Goal: Find specific page/section: Find specific page/section

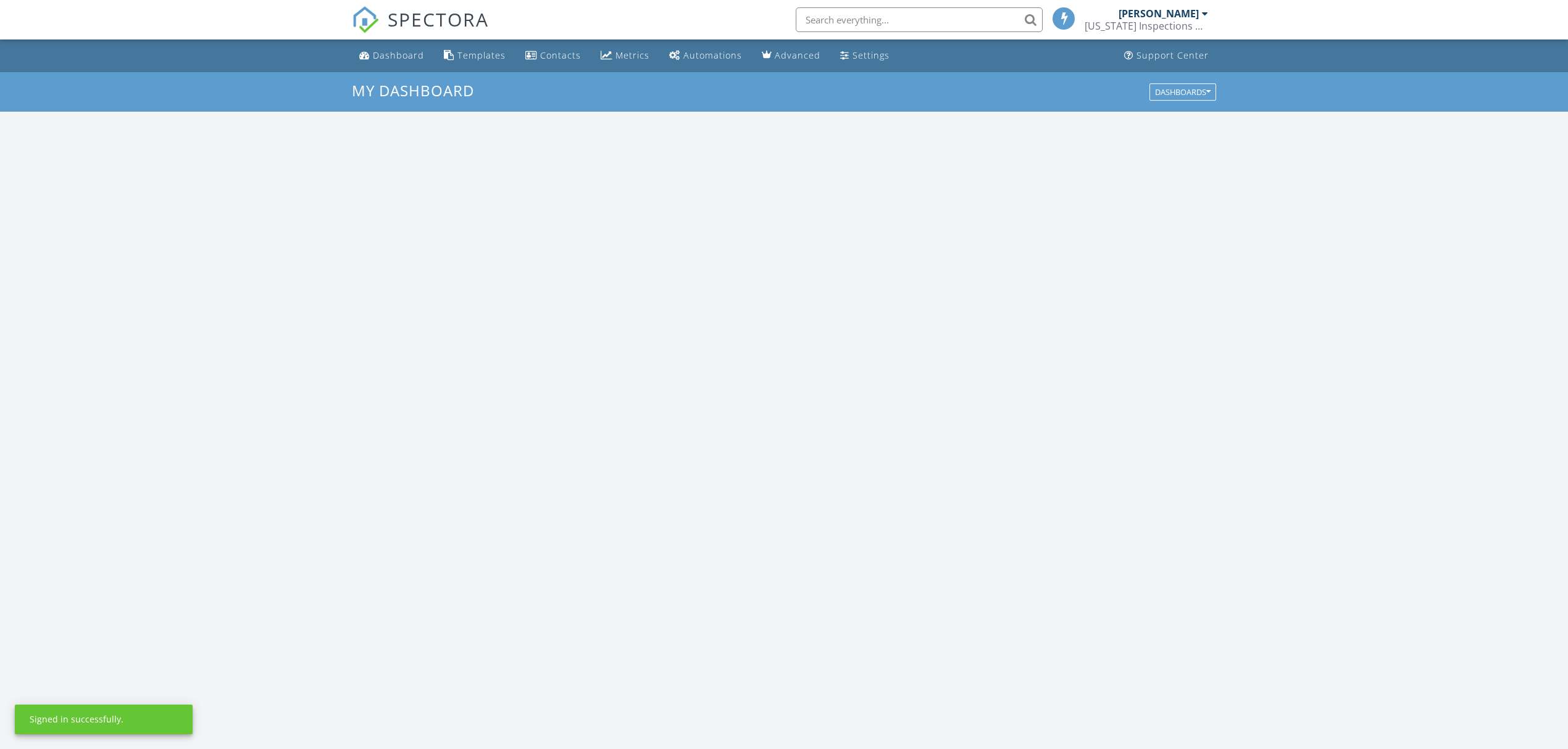
scroll to position [1148, 1593]
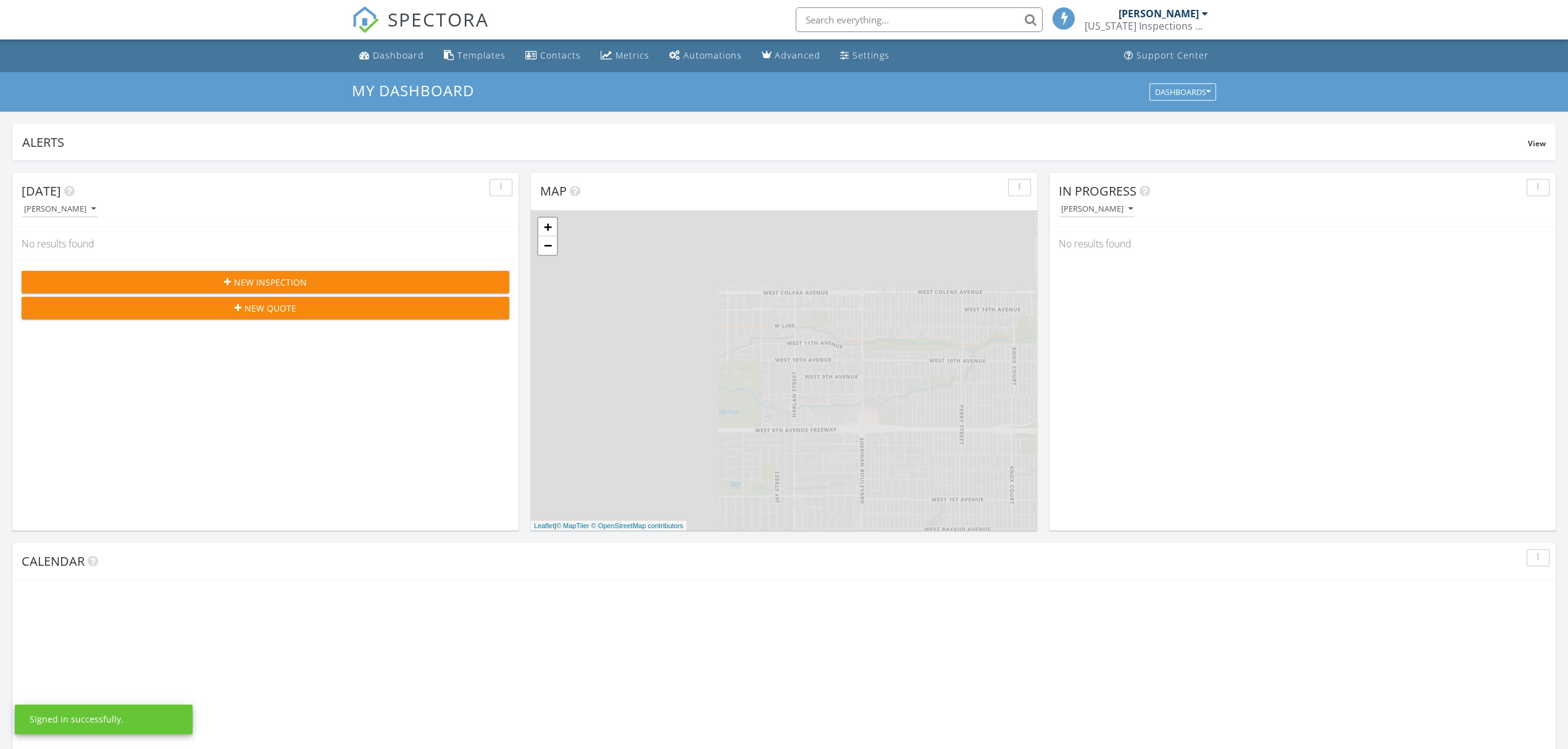
click at [889, 15] on input "text" at bounding box center [919, 20] width 247 height 25
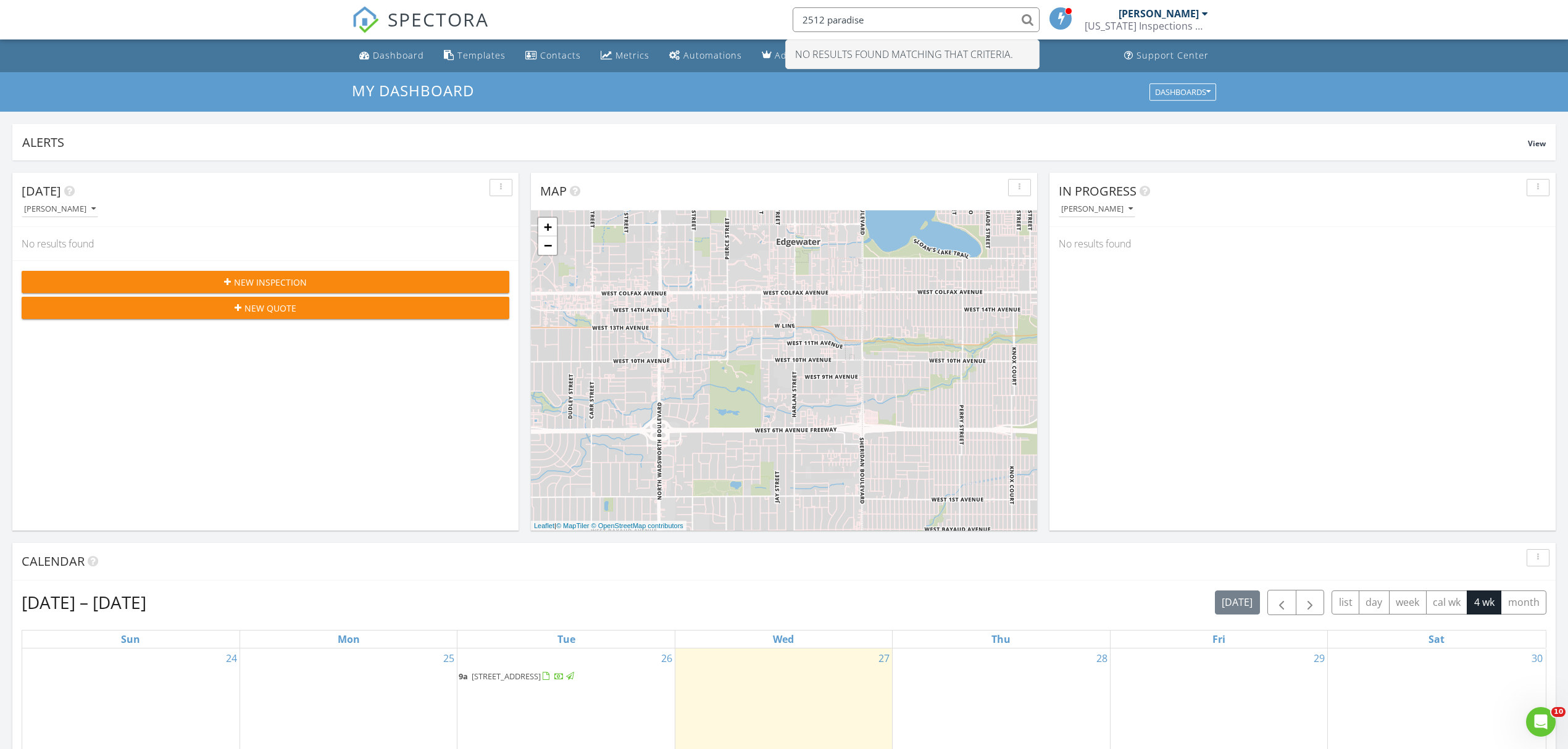
scroll to position [0, 0]
drag, startPoint x: 827, startPoint y: 21, endPoint x: 751, endPoint y: 21, distance: 76.0
click at [751, 21] on div "SPECTORA 2512 paradise No results found matching that criteria. Kelvin Pellot F…" at bounding box center [784, 20] width 864 height 40
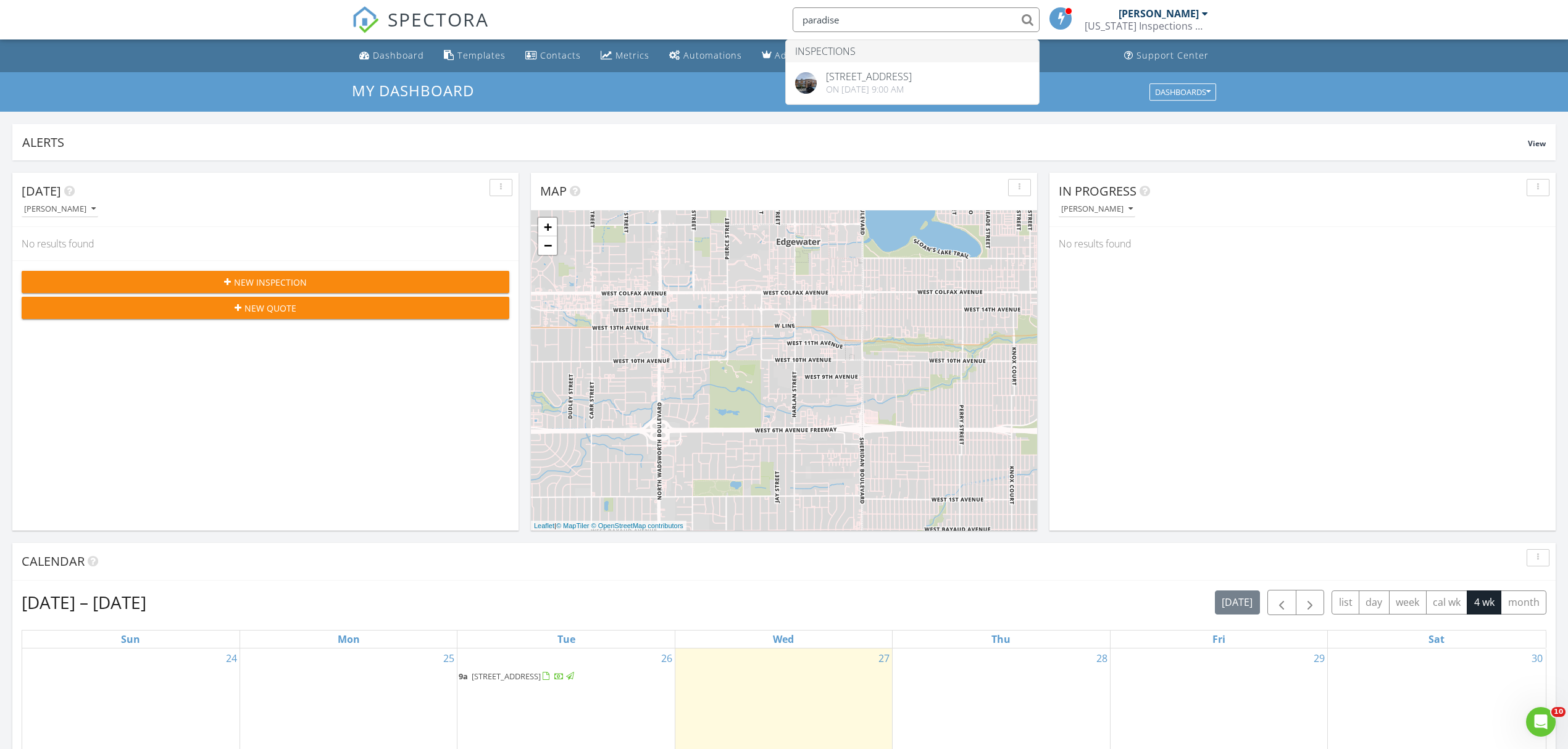
drag, startPoint x: 971, startPoint y: 21, endPoint x: 796, endPoint y: 16, distance: 175.1
click at [796, 16] on input "paradise" at bounding box center [916, 20] width 247 height 25
type input "2343"
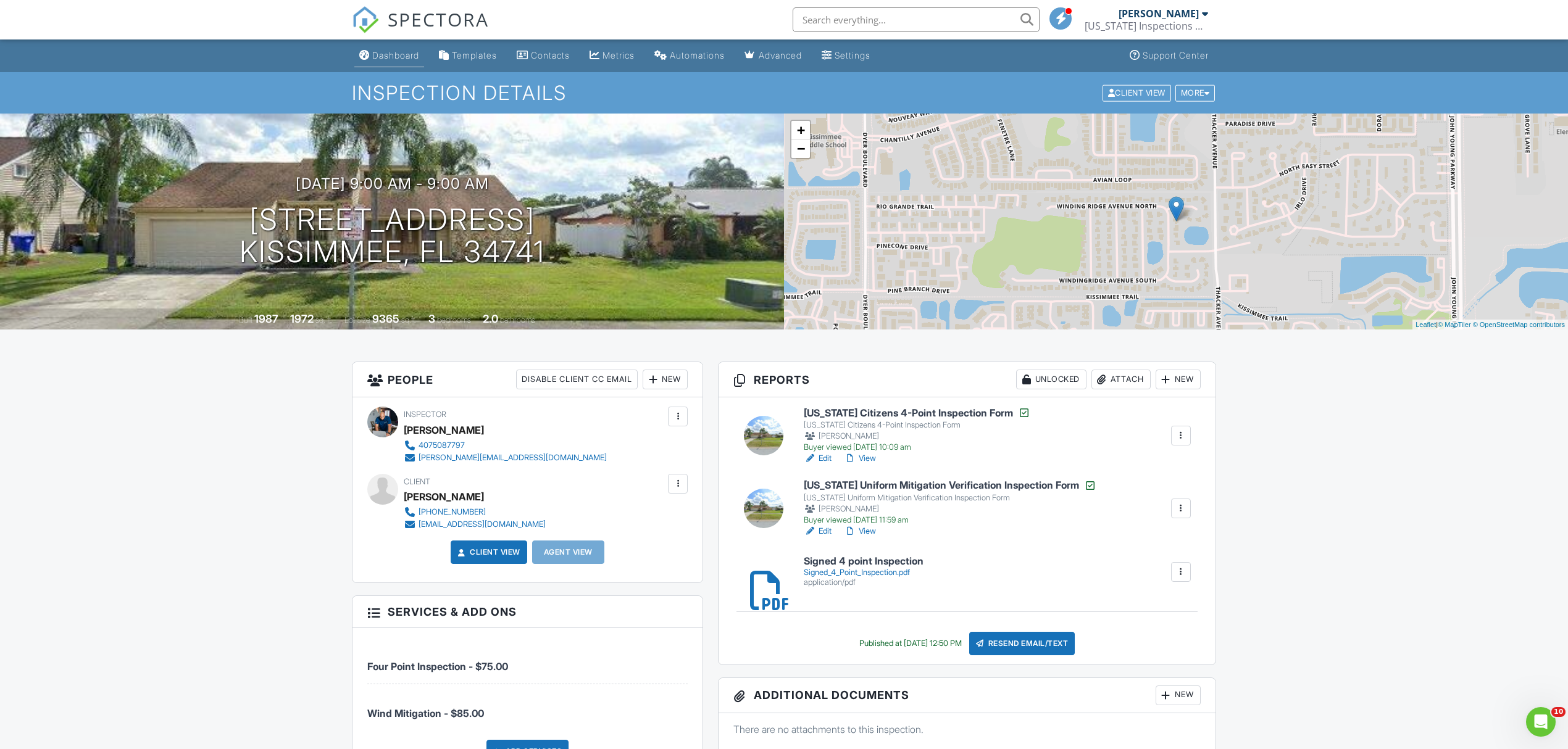
click at [366, 62] on link "Dashboard" at bounding box center [389, 56] width 70 height 23
